Goal: Find specific page/section: Find specific page/section

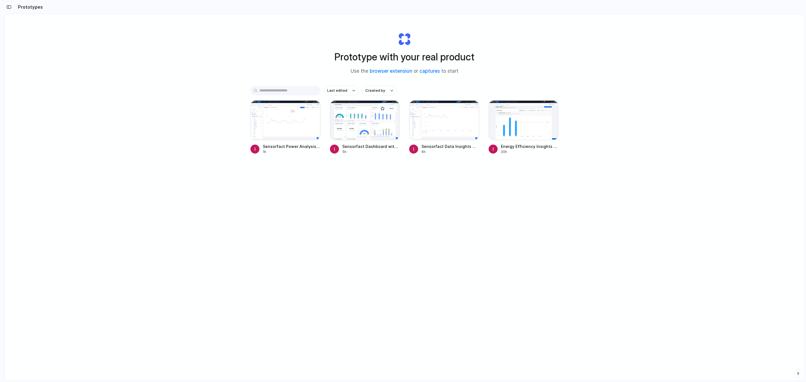
click at [363, 122] on div at bounding box center [365, 120] width 70 height 40
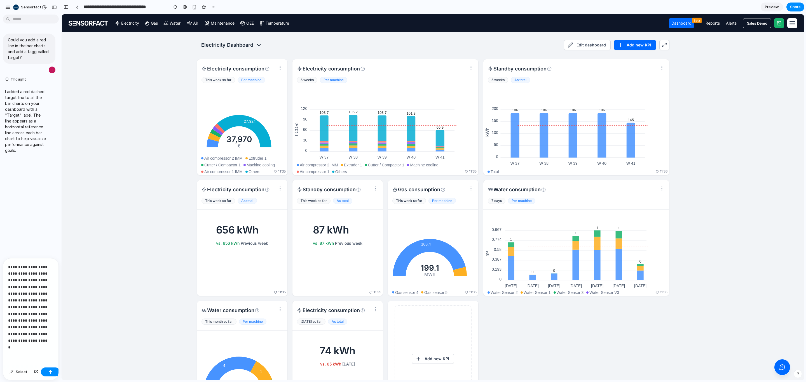
click at [22, 306] on p "**********" at bounding box center [28, 307] width 41 height 87
